Goal: Task Accomplishment & Management: Manage account settings

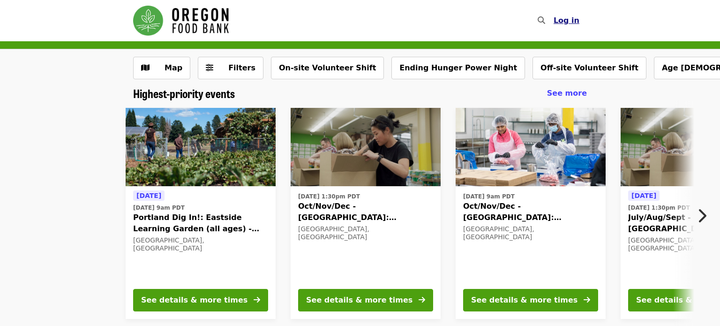
click at [578, 19] on span "Log in" at bounding box center [566, 20] width 26 height 9
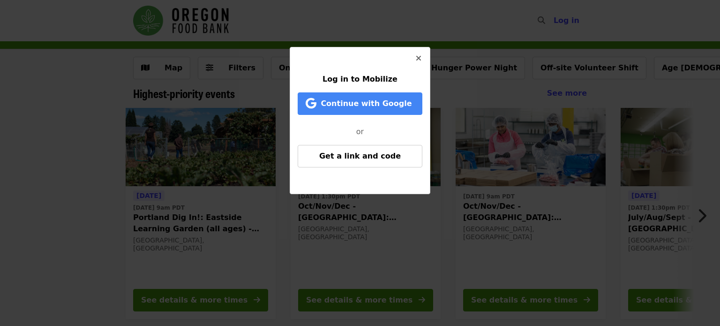
click at [366, 81] on span "Log in to Mobilize" at bounding box center [359, 79] width 75 height 9
click at [361, 150] on button "Get a link and code" at bounding box center [360, 156] width 125 height 22
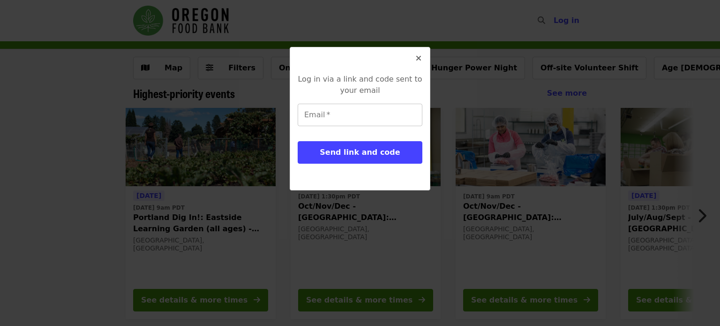
click at [380, 110] on input "Email   *" at bounding box center [360, 115] width 125 height 22
click at [121, 142] on div "Log in via a link and code sent to your email Email   * Email * Send link and c…" at bounding box center [360, 163] width 720 height 326
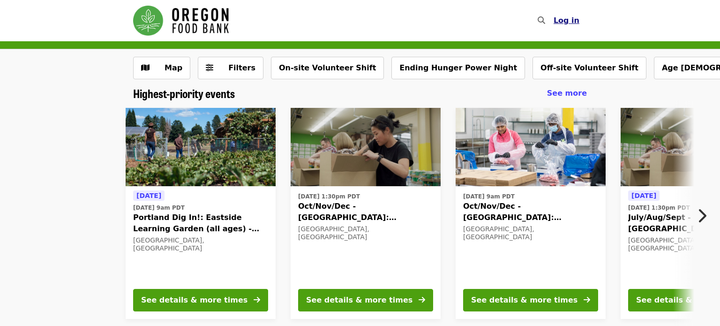
click at [572, 22] on span "Log in" at bounding box center [566, 20] width 26 height 9
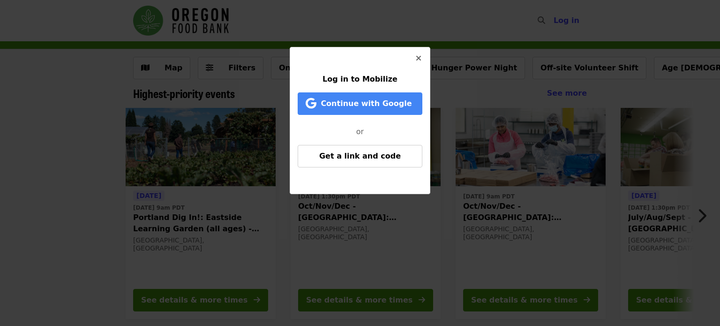
click at [378, 80] on span "Log in to Mobilize" at bounding box center [359, 79] width 75 height 9
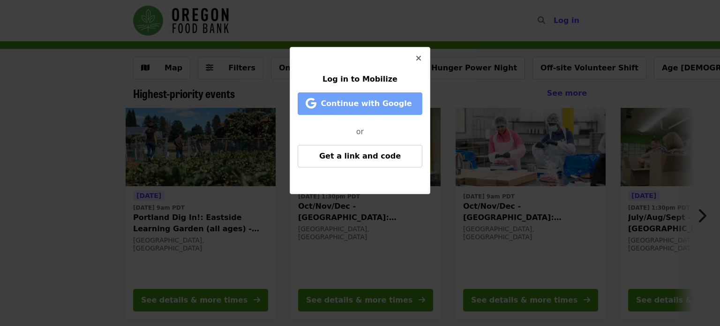
click at [366, 104] on span "Continue with Google" at bounding box center [366, 103] width 91 height 9
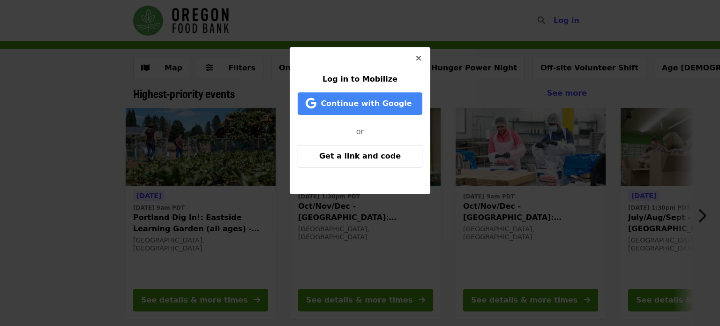
click at [105, 97] on div "Log in to Mobilize Continue with Google or Get a link and code" at bounding box center [360, 163] width 720 height 326
